Goal: Navigation & Orientation: Find specific page/section

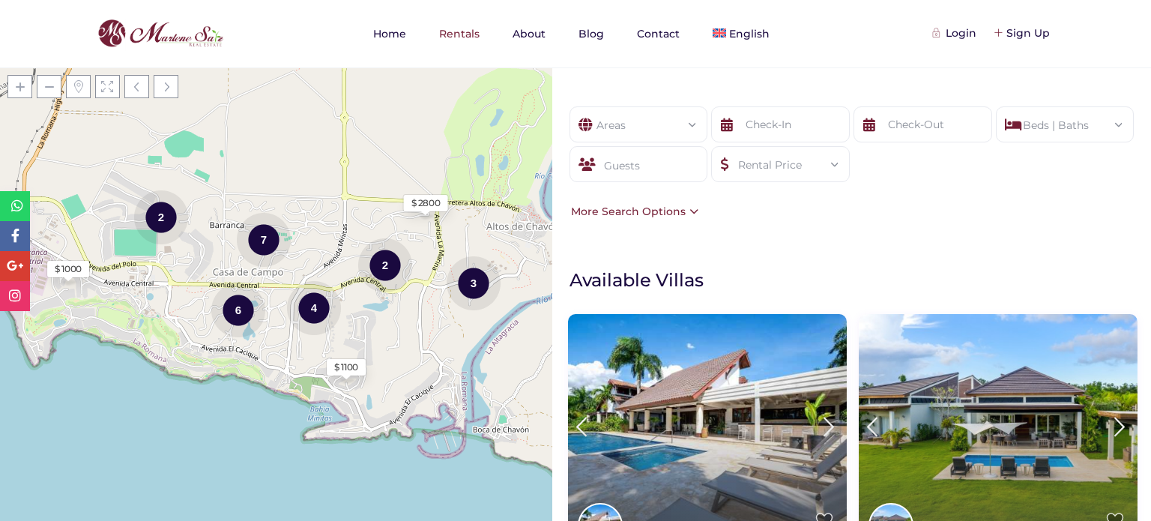
click at [0, 0] on button "×" at bounding box center [0, 0] width 0 height 0
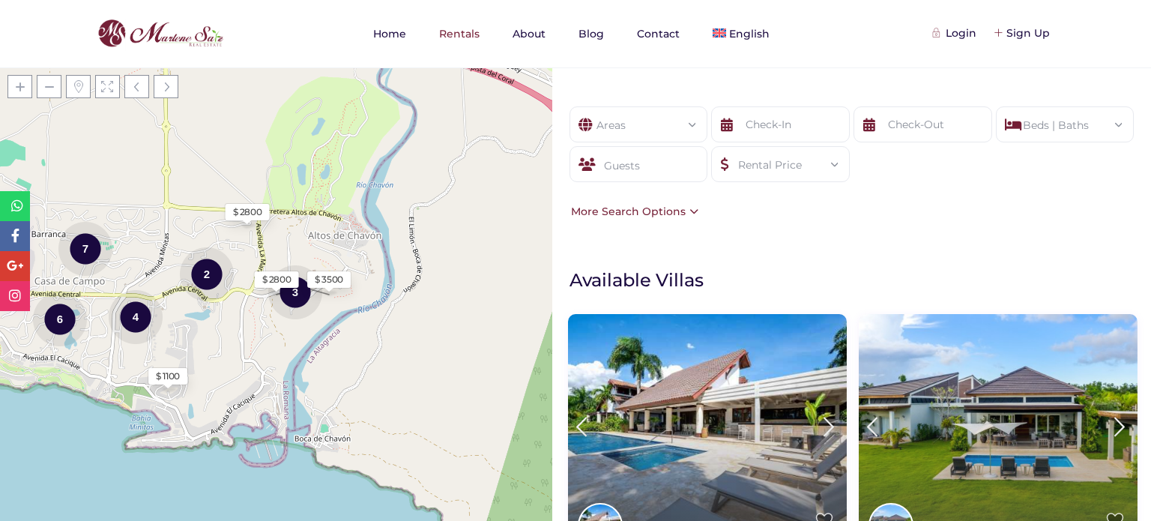
click at [585, 283] on div "Show filters Areas All Areas Casa De Campo (27) - Barranca (1) - Barranca Oeste…" at bounding box center [851, 293] width 599 height 453
copy link "About"
click at [949, 64] on nav "Home Rentals About Blog Contact English Español" at bounding box center [575, 33] width 1023 height 67
click at [969, 39] on div "Login Sign Up Home Rentals About Blog Contact English Español" at bounding box center [575, 33] width 1023 height 67
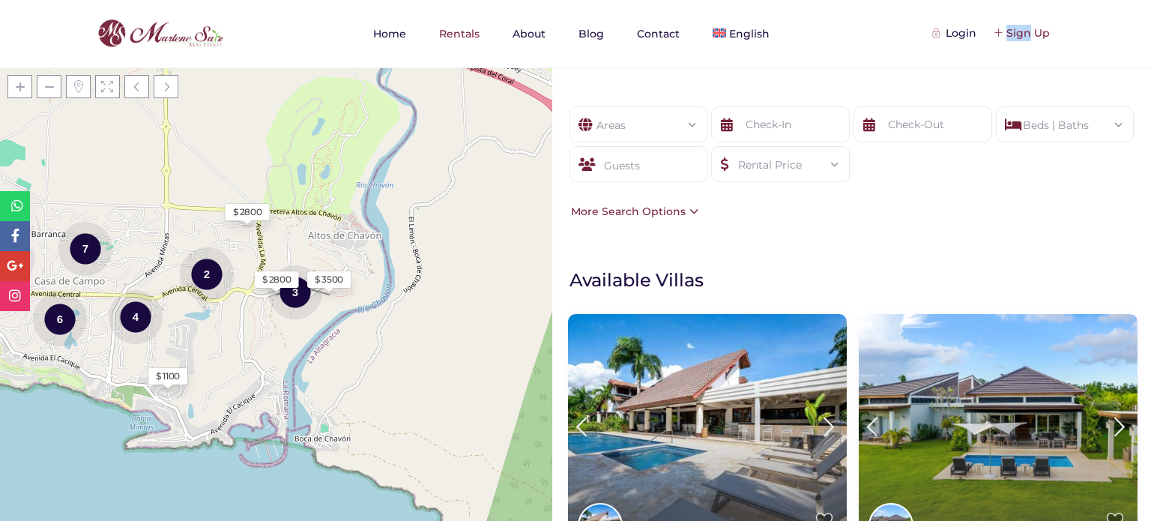
click at [1050, 34] on div "Sign Up" at bounding box center [1022, 33] width 55 height 16
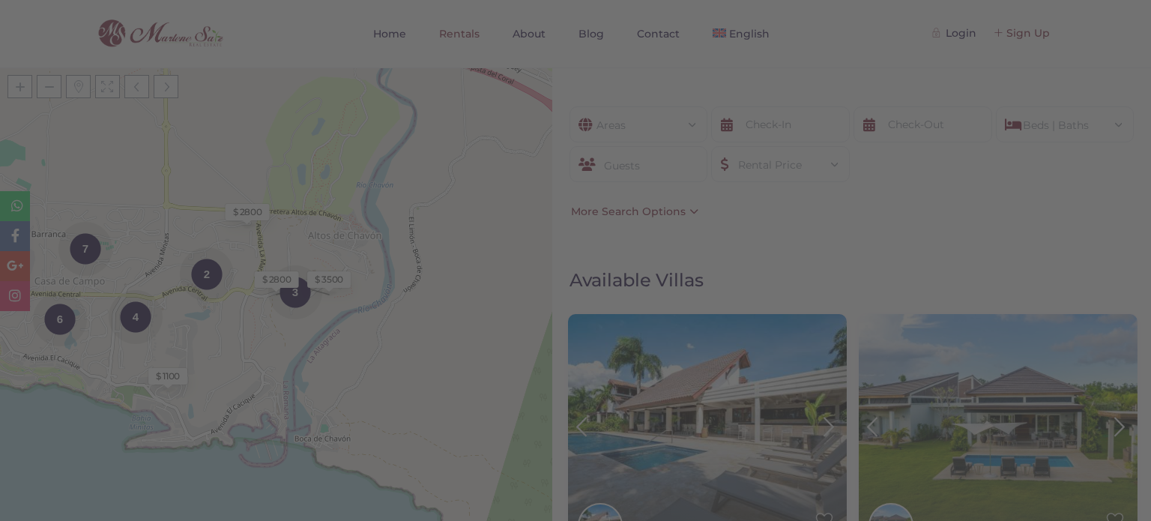
scroll to position [581, 0]
click at [1087, 7] on div "Login Sign Up Home Rentals About Blog Contact English Español" at bounding box center [575, 33] width 1023 height 67
click at [0, 0] on button "×" at bounding box center [0, 0] width 0 height 0
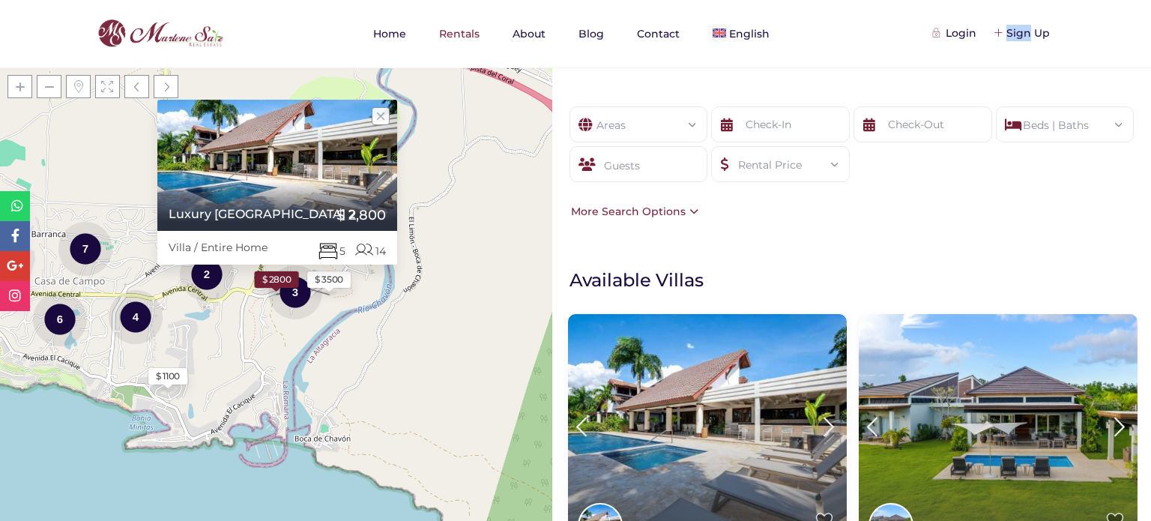
scroll to position [16, 0]
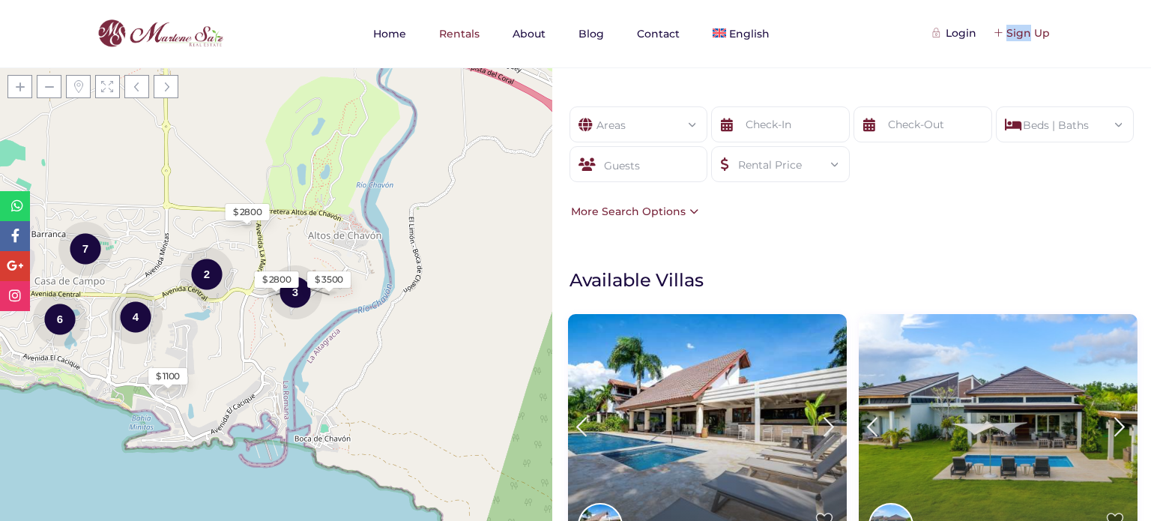
click at [1050, 31] on div "Sign Up" at bounding box center [1022, 33] width 55 height 16
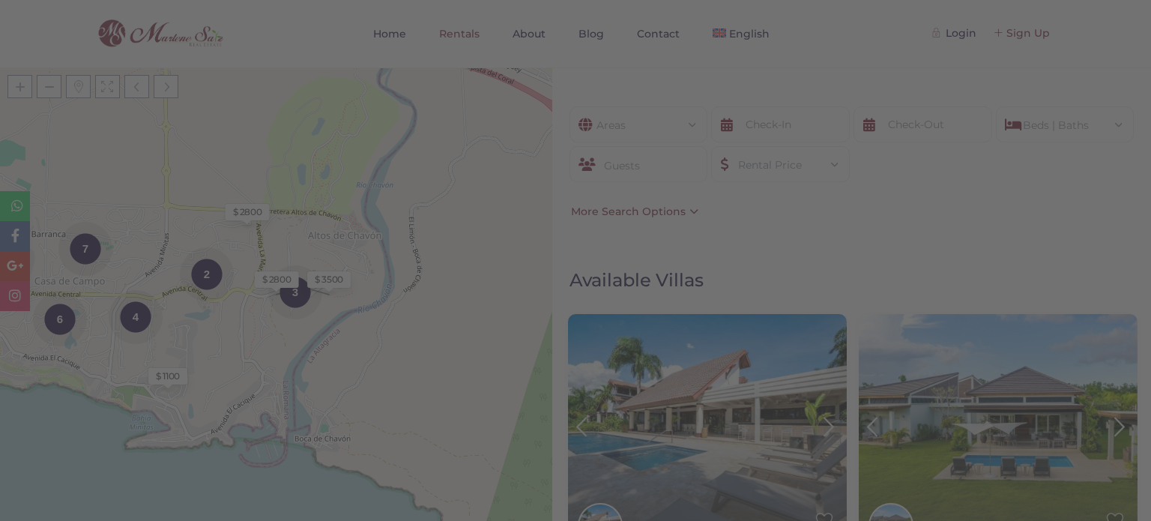
click at [1050, 36] on div "Sign Up" at bounding box center [1022, 33] width 55 height 16
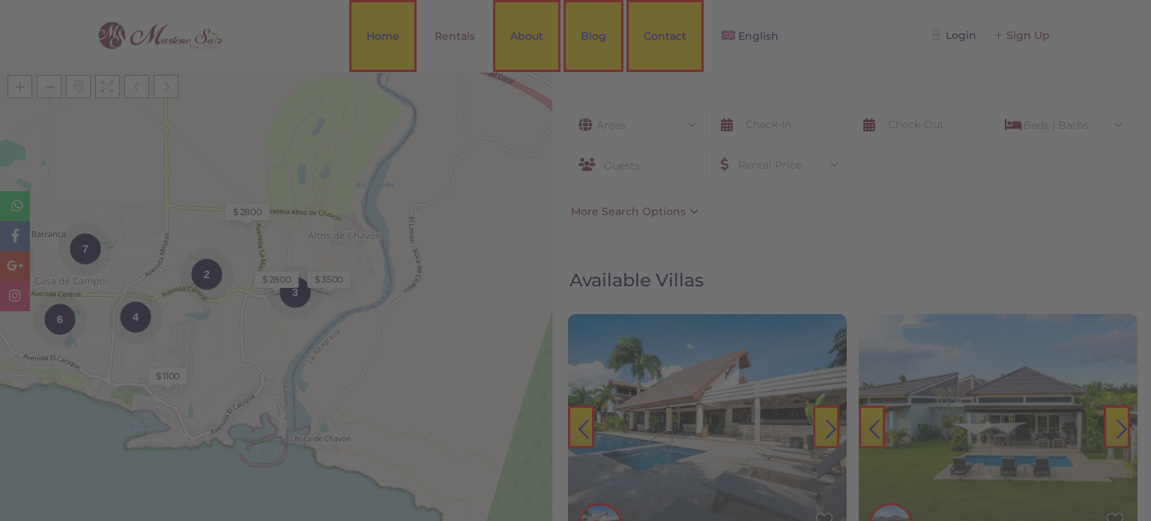
click at [1050, 43] on div "Sign Up" at bounding box center [1022, 35] width 55 height 16
click at [1050, 34] on div "Sign Up" at bounding box center [1022, 35] width 55 height 16
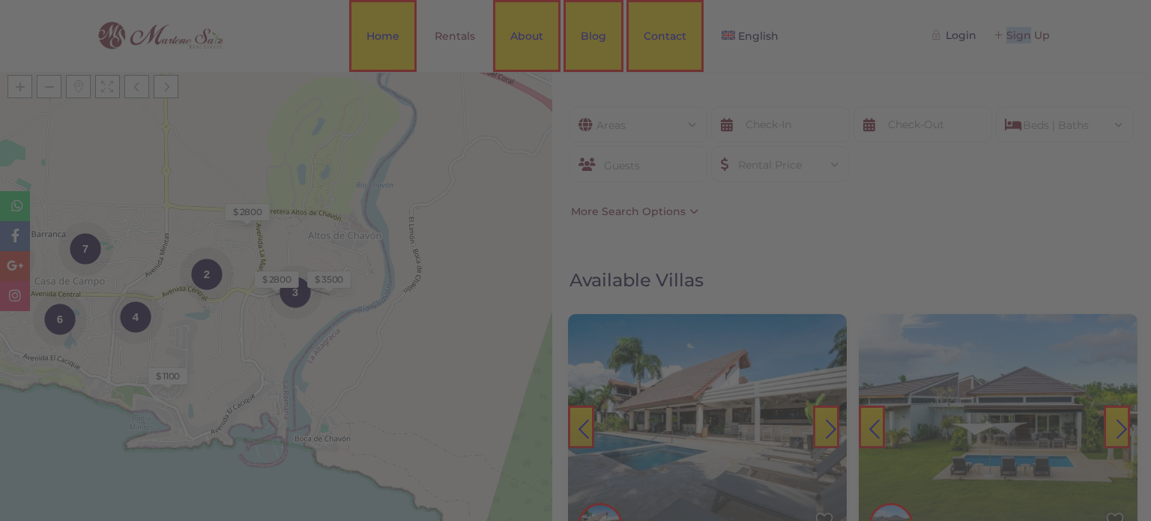
click at [1050, 34] on div "Sign Up" at bounding box center [1022, 35] width 55 height 16
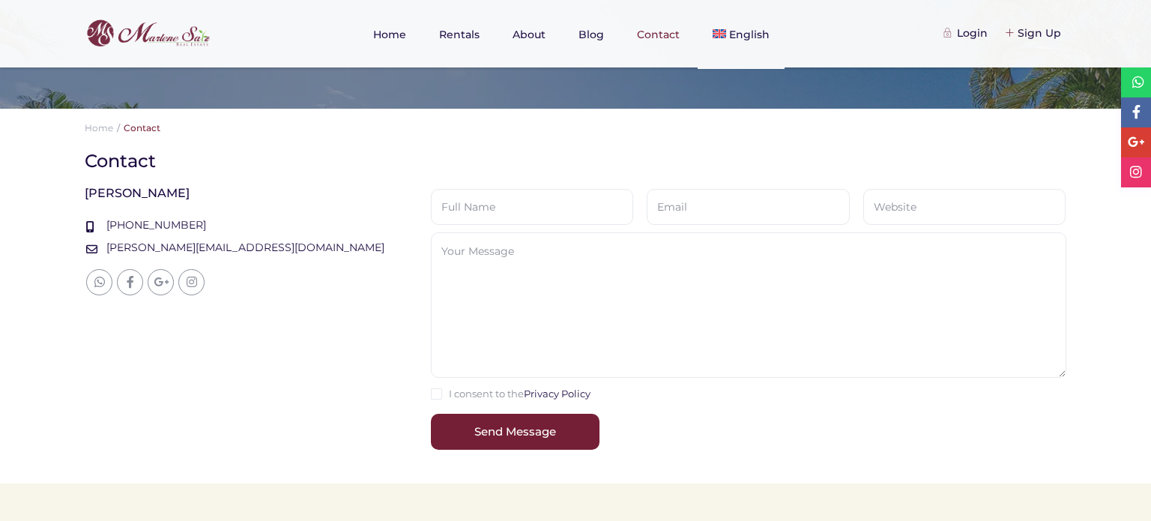
scroll to position [417, 0]
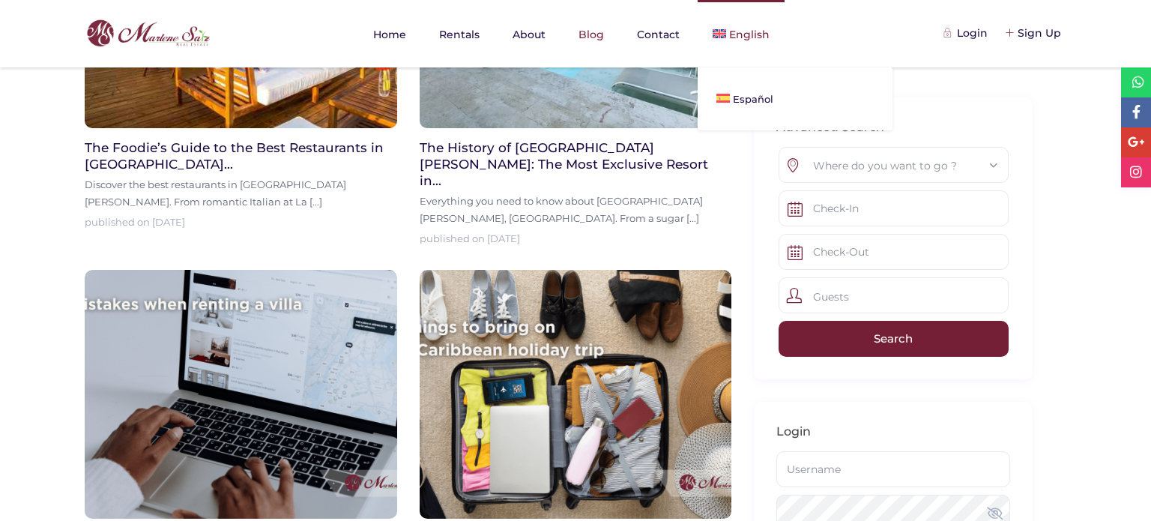
scroll to position [130, 0]
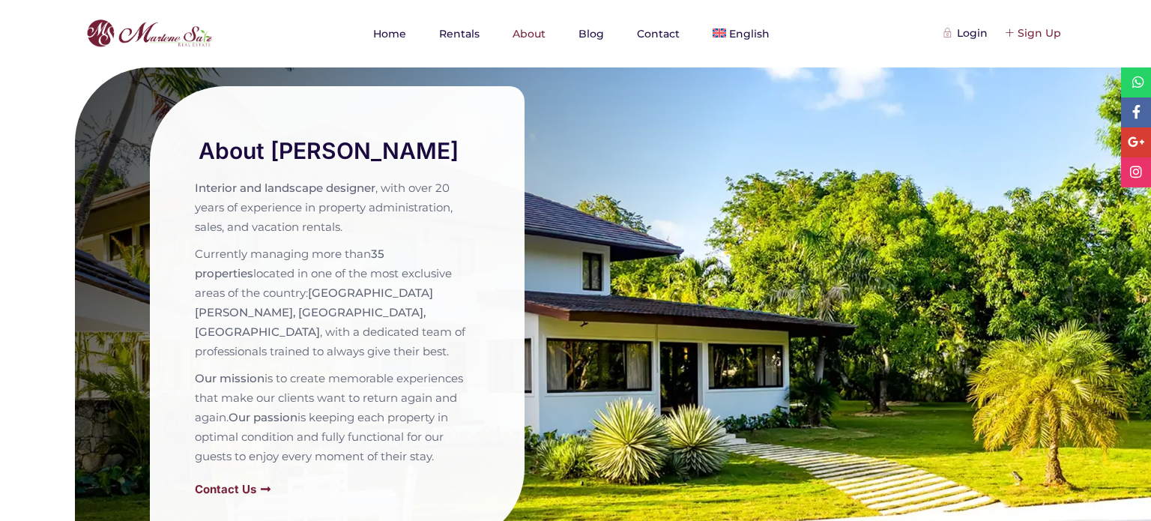
click at [1030, 28] on div "Sign Up" at bounding box center [1033, 33] width 55 height 16
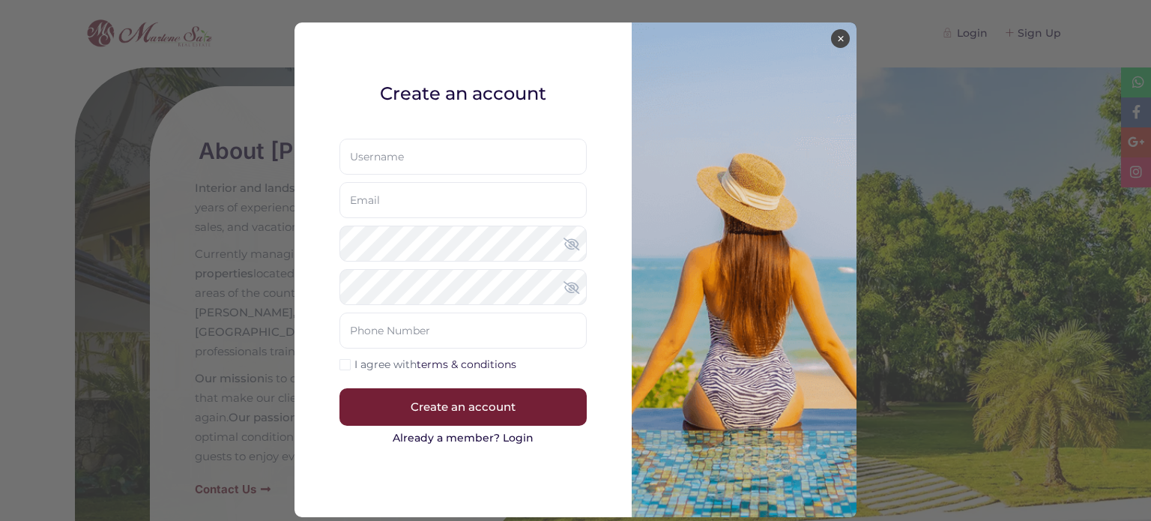
click at [843, 32] on button "×" at bounding box center [840, 38] width 19 height 19
